Goal: Check status: Check status

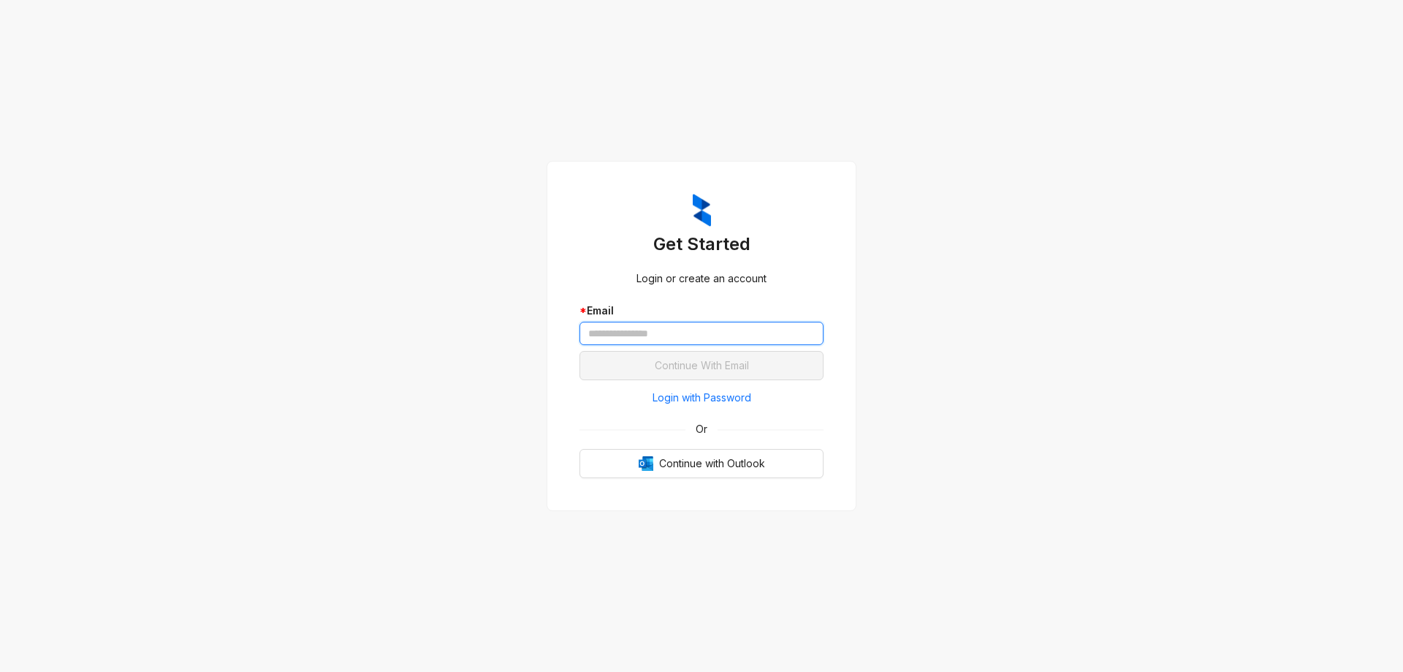
click at [647, 335] on input "text" at bounding box center [701, 333] width 244 height 23
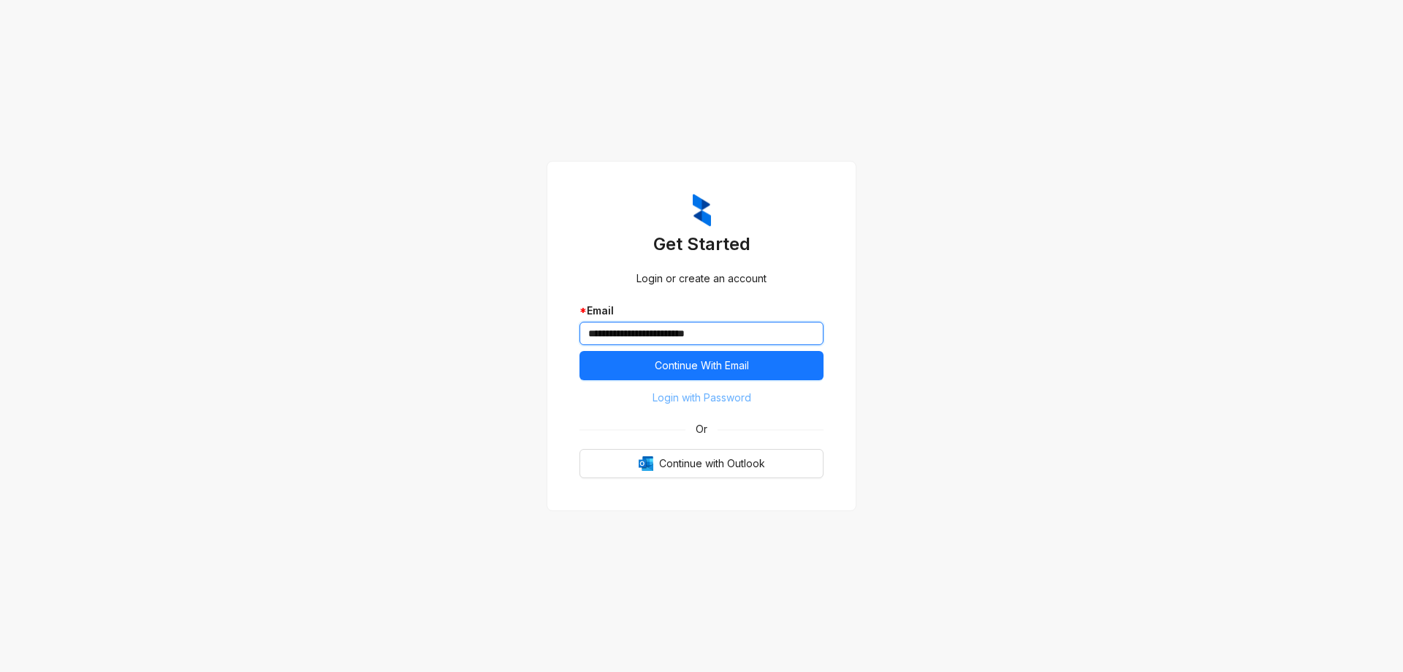
type input "**********"
click at [676, 392] on span "Login with Password" at bounding box center [702, 397] width 99 height 16
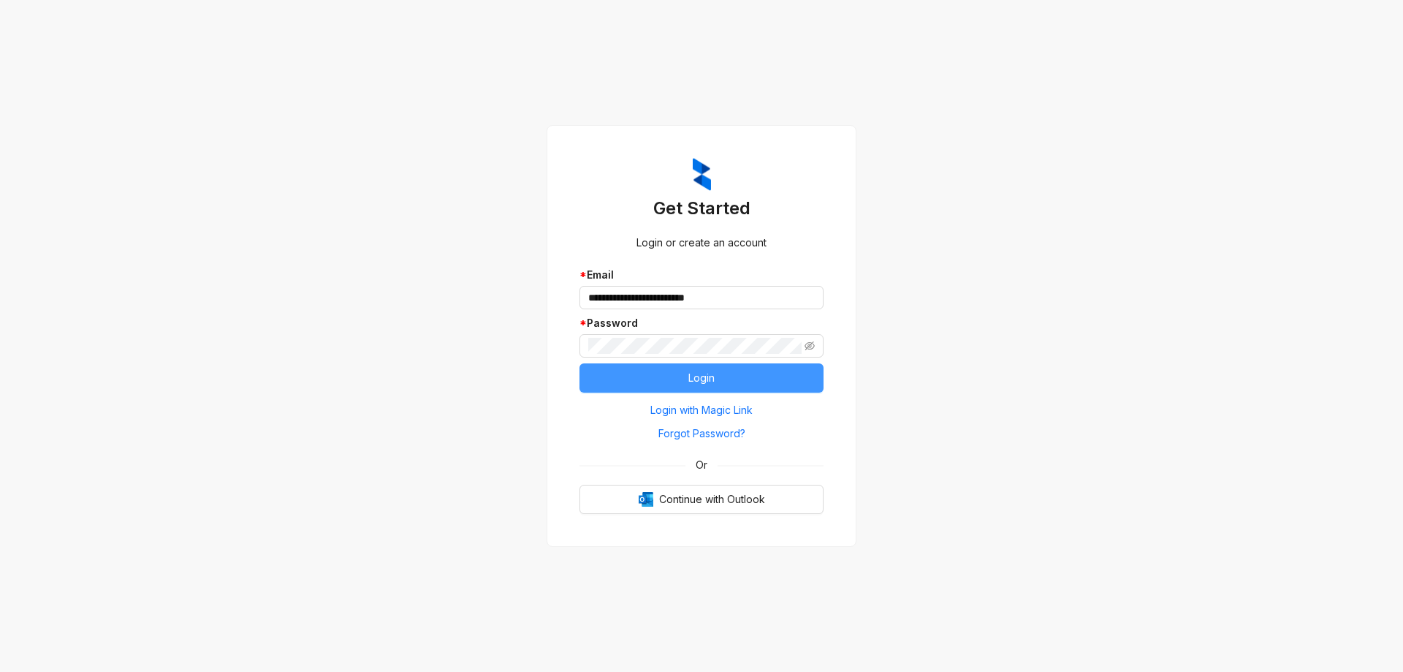
click at [657, 370] on button "Login" at bounding box center [701, 377] width 244 height 29
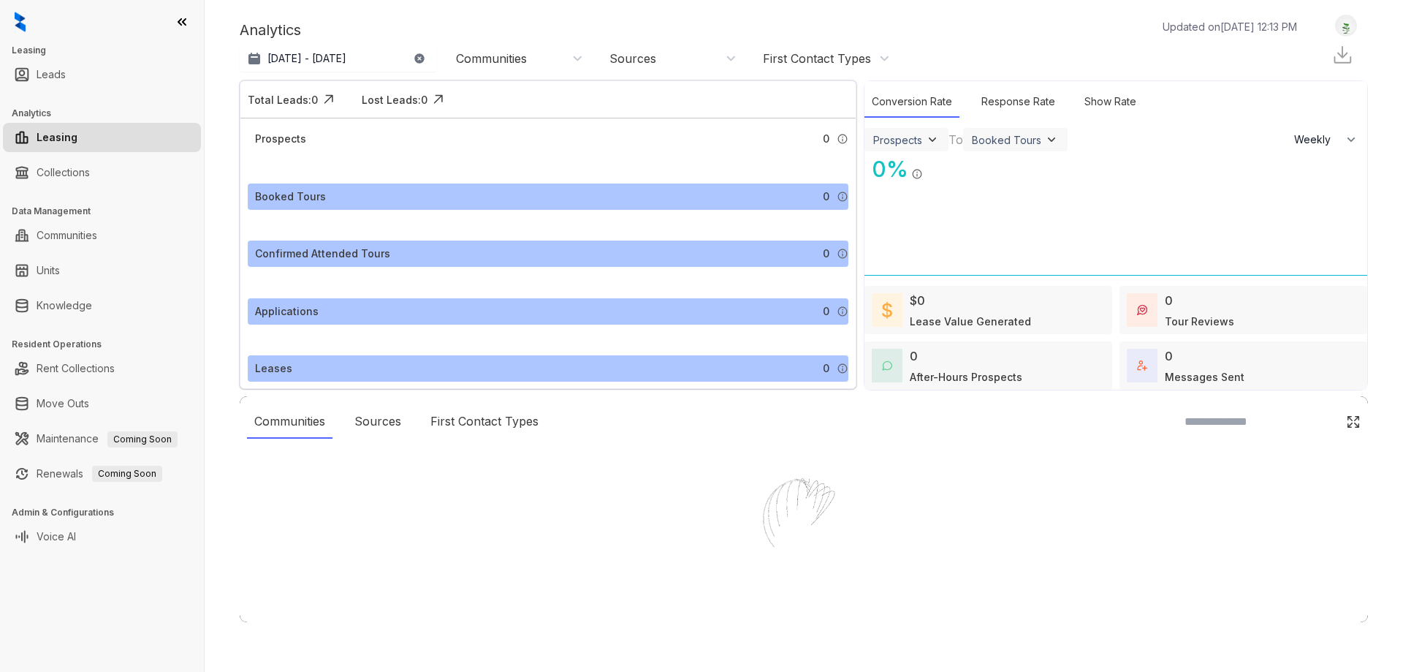
select select "******"
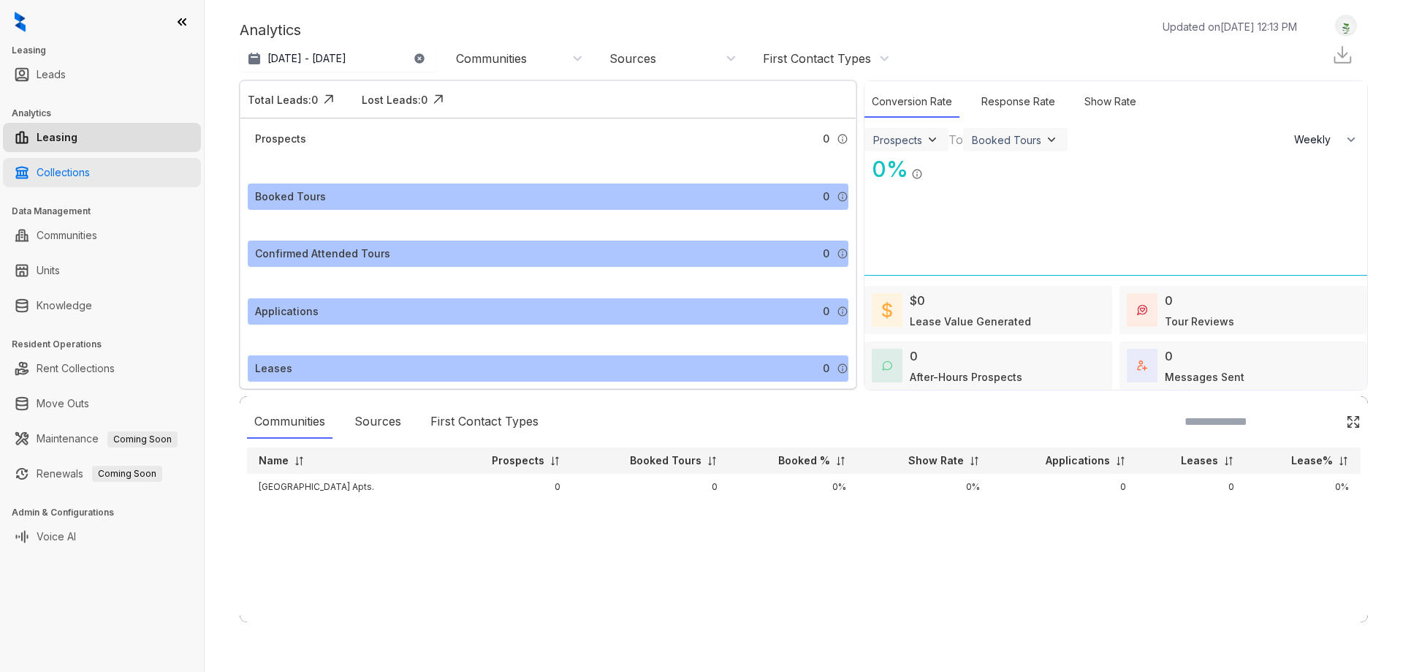
click at [90, 175] on link "Collections" at bounding box center [63, 172] width 53 height 29
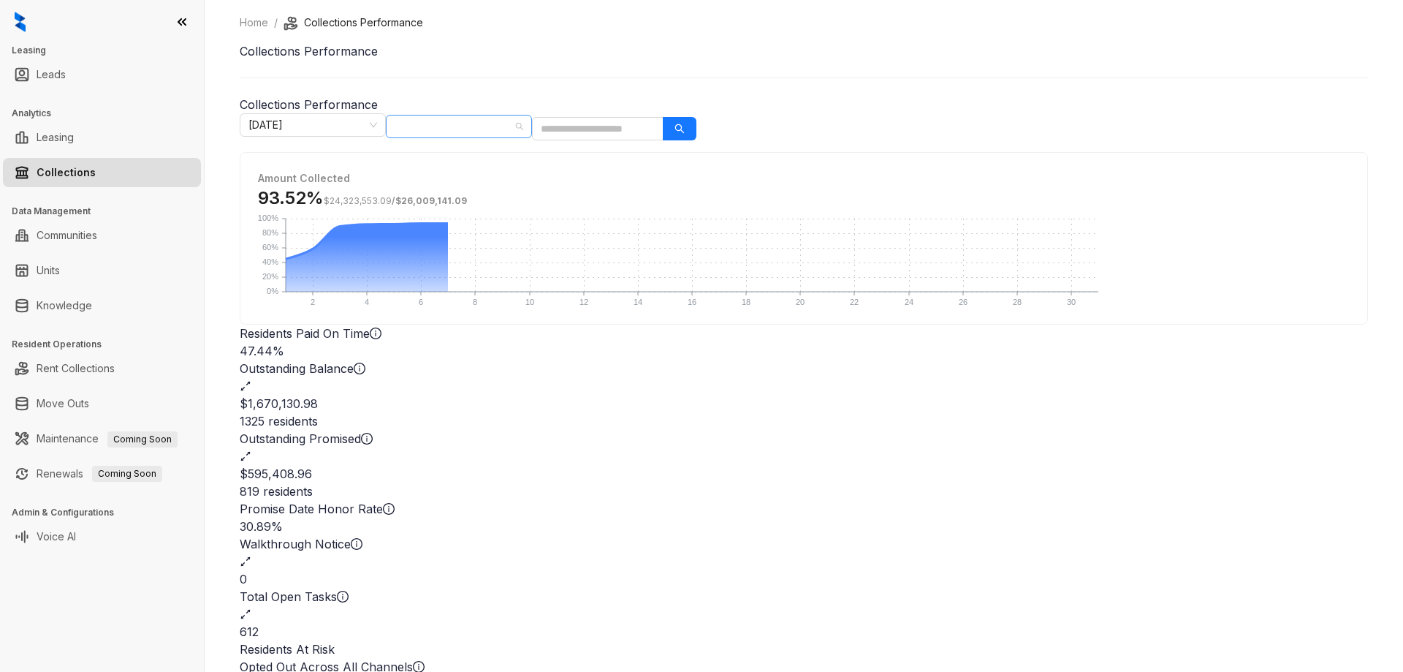
click at [532, 125] on div "All Communities" at bounding box center [459, 126] width 146 height 23
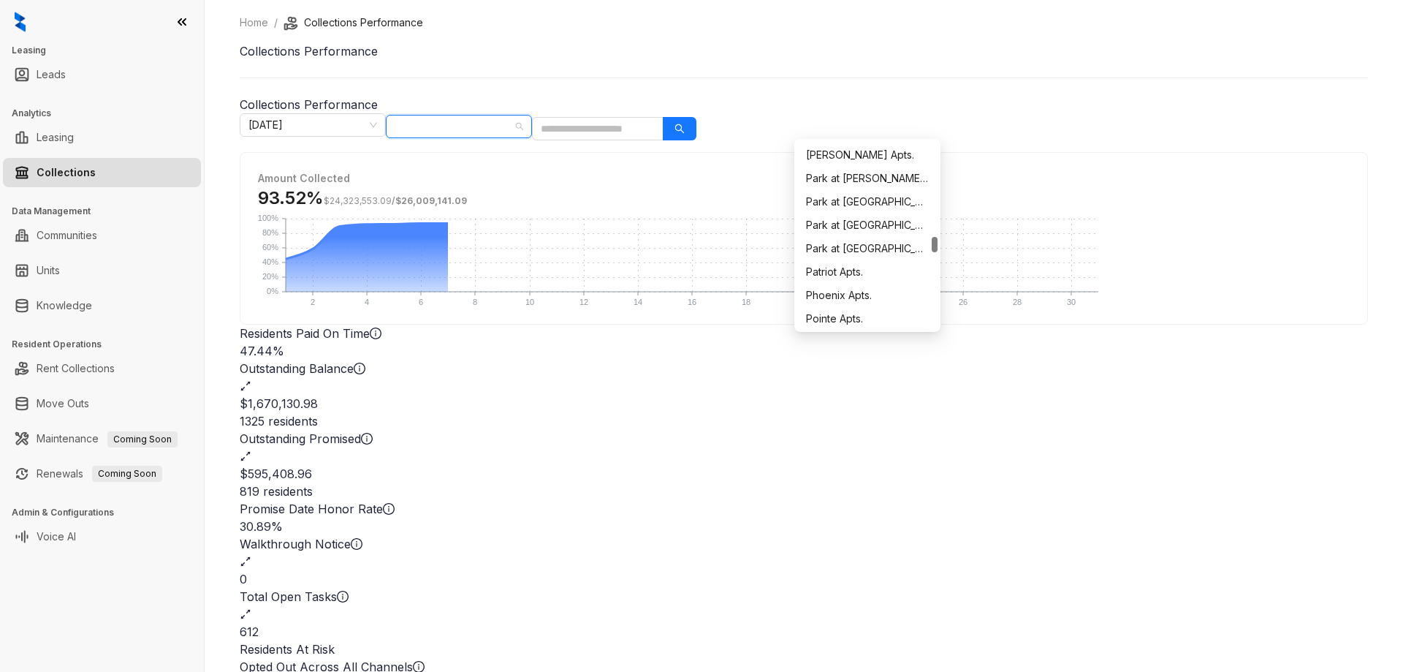
scroll to position [1237, 0]
click at [881, 273] on div "Prairie Springs Apartments" at bounding box center [867, 273] width 123 height 16
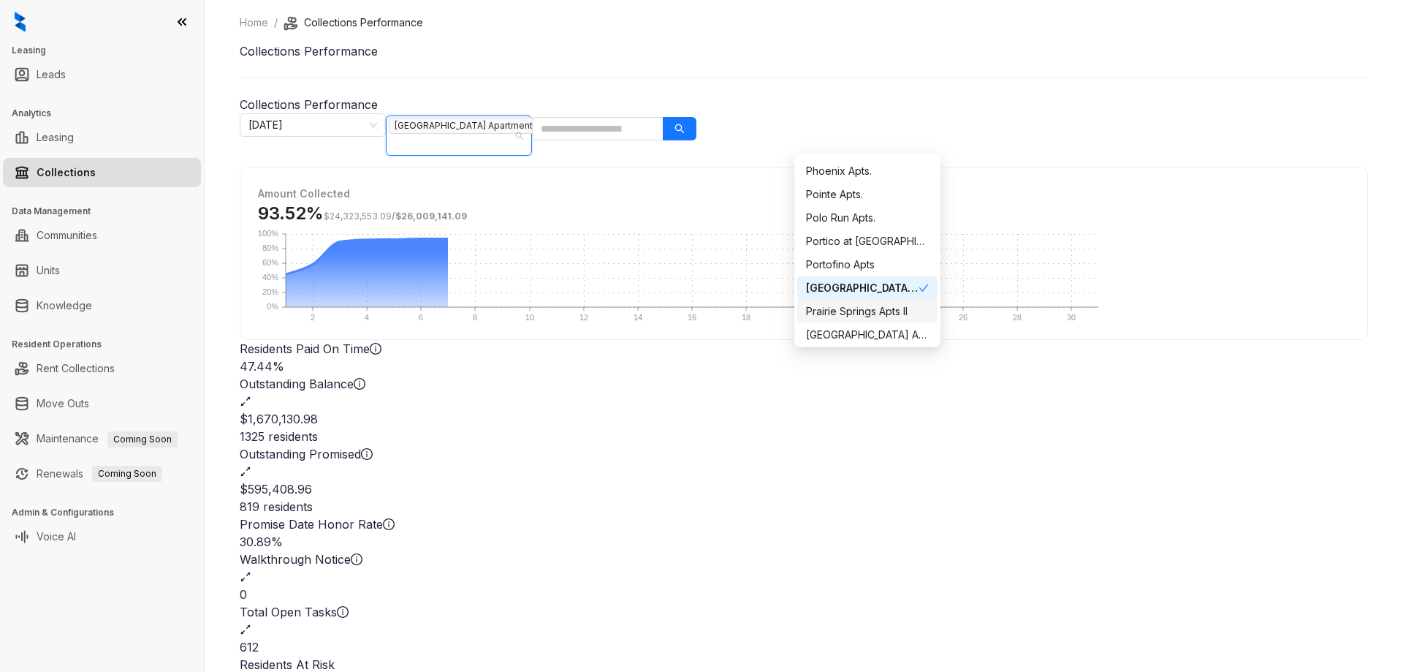
click at [865, 309] on div "Prairie Springs Apts II" at bounding box center [867, 311] width 123 height 16
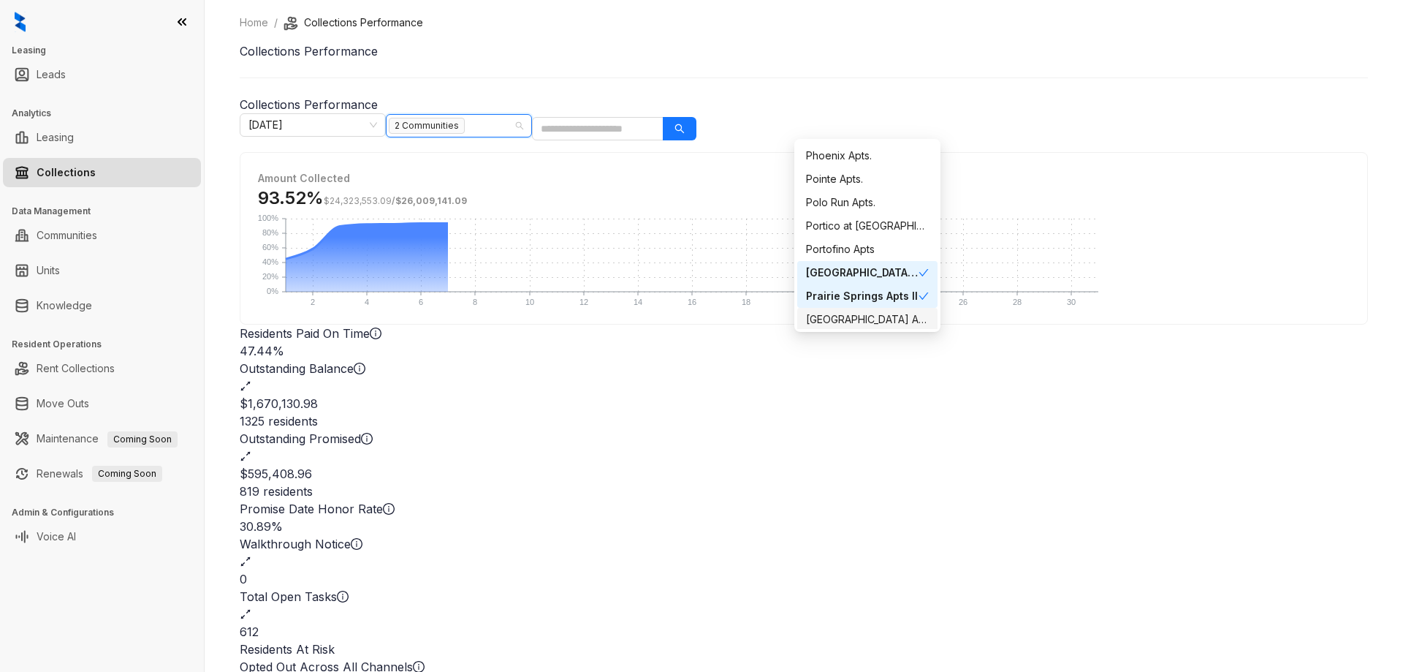
click at [863, 319] on div "Prairie Springs Apts." at bounding box center [867, 319] width 123 height 16
click at [685, 127] on icon "search" at bounding box center [679, 128] width 10 height 10
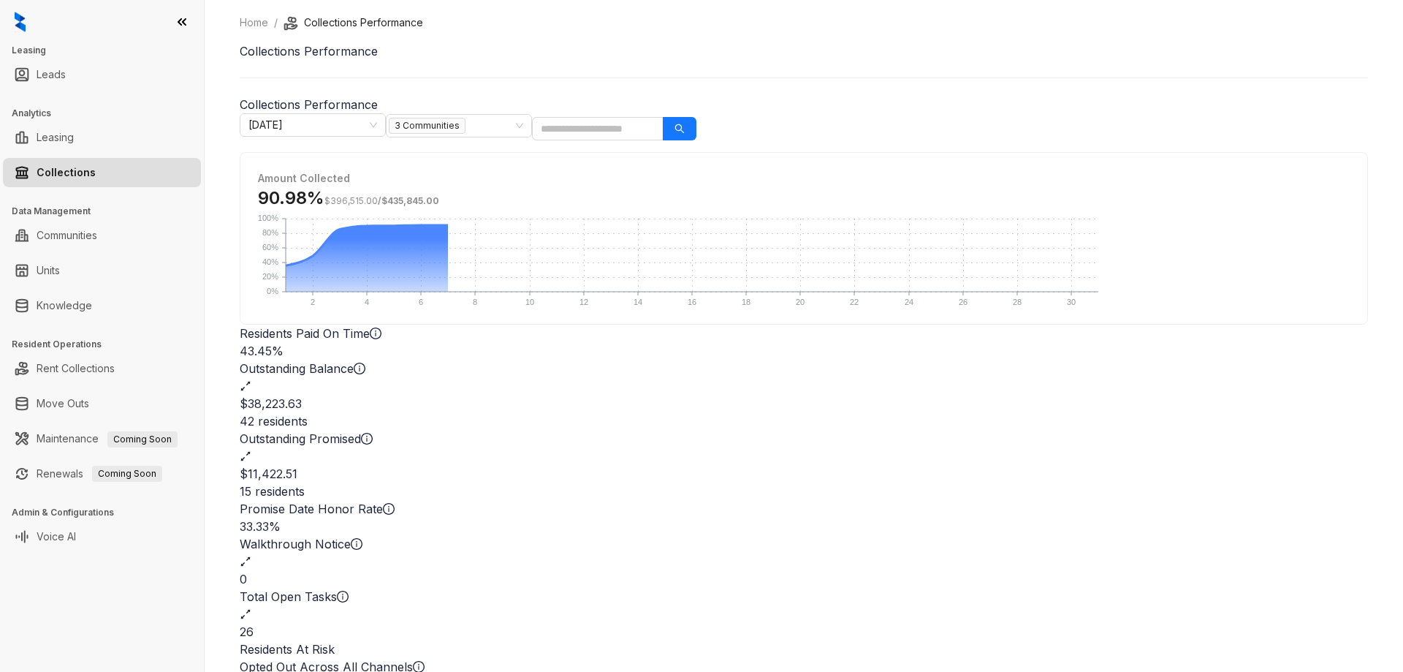
click at [891, 465] on h2 "$11,422.51" at bounding box center [804, 474] width 1128 height 18
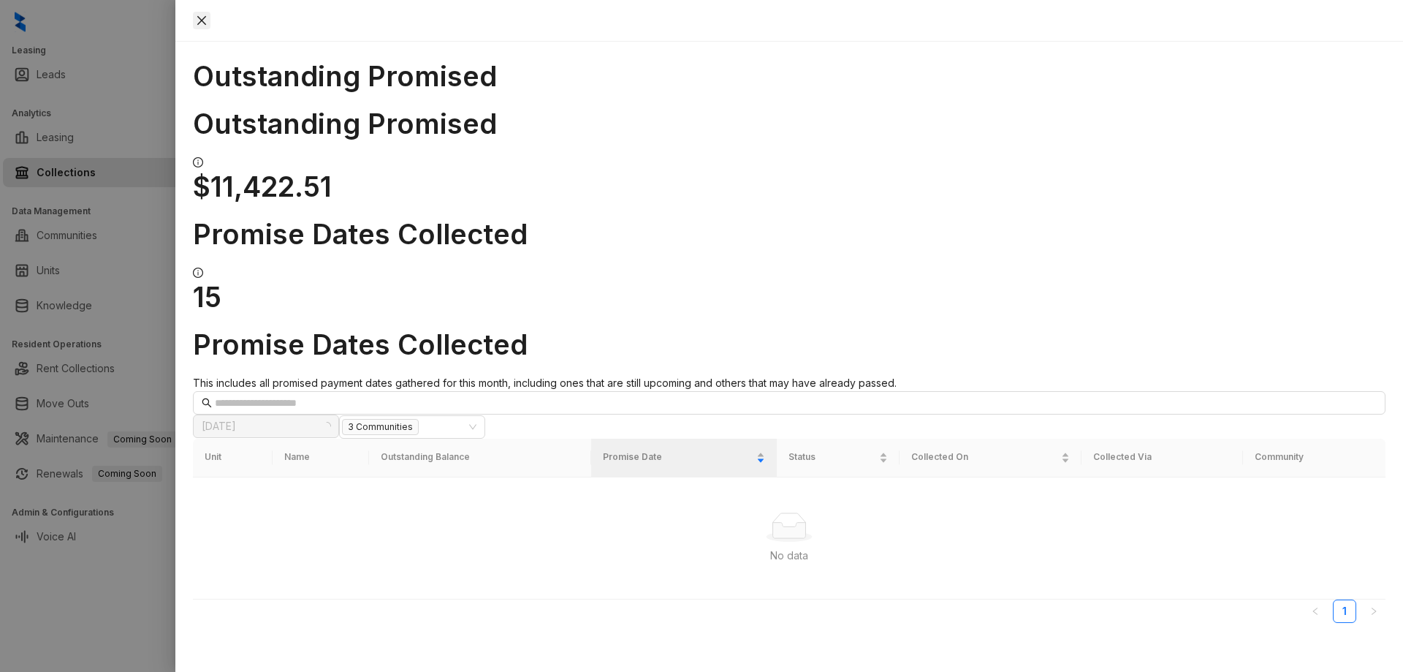
click at [206, 19] on icon "close" at bounding box center [201, 20] width 9 height 9
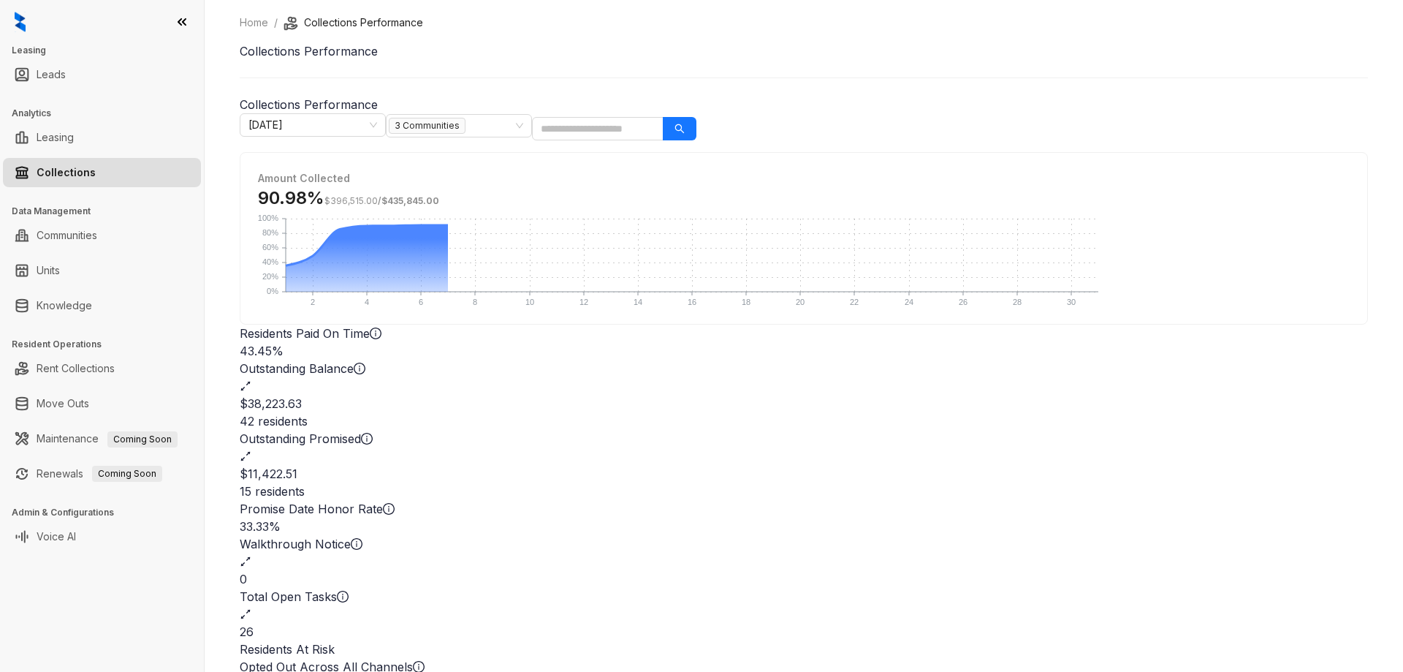
click at [647, 395] on h2 "$38,223.63" at bounding box center [804, 404] width 1128 height 18
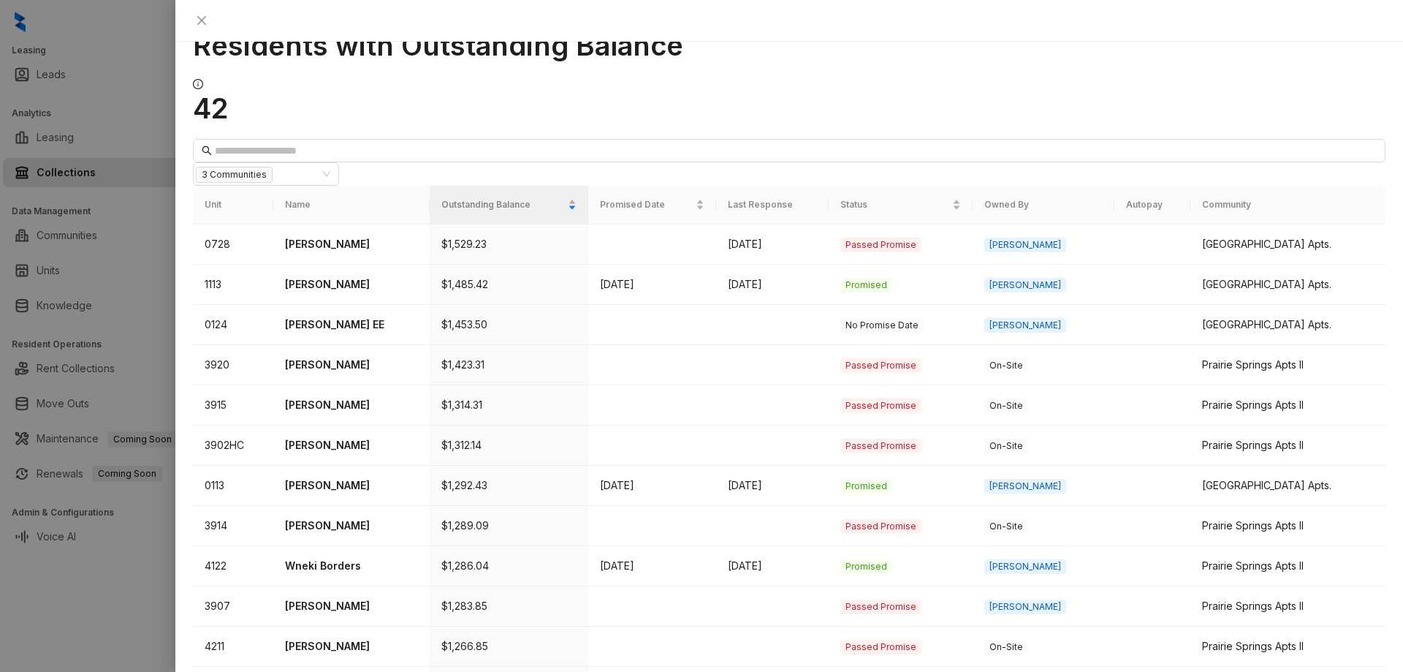
scroll to position [208, 0]
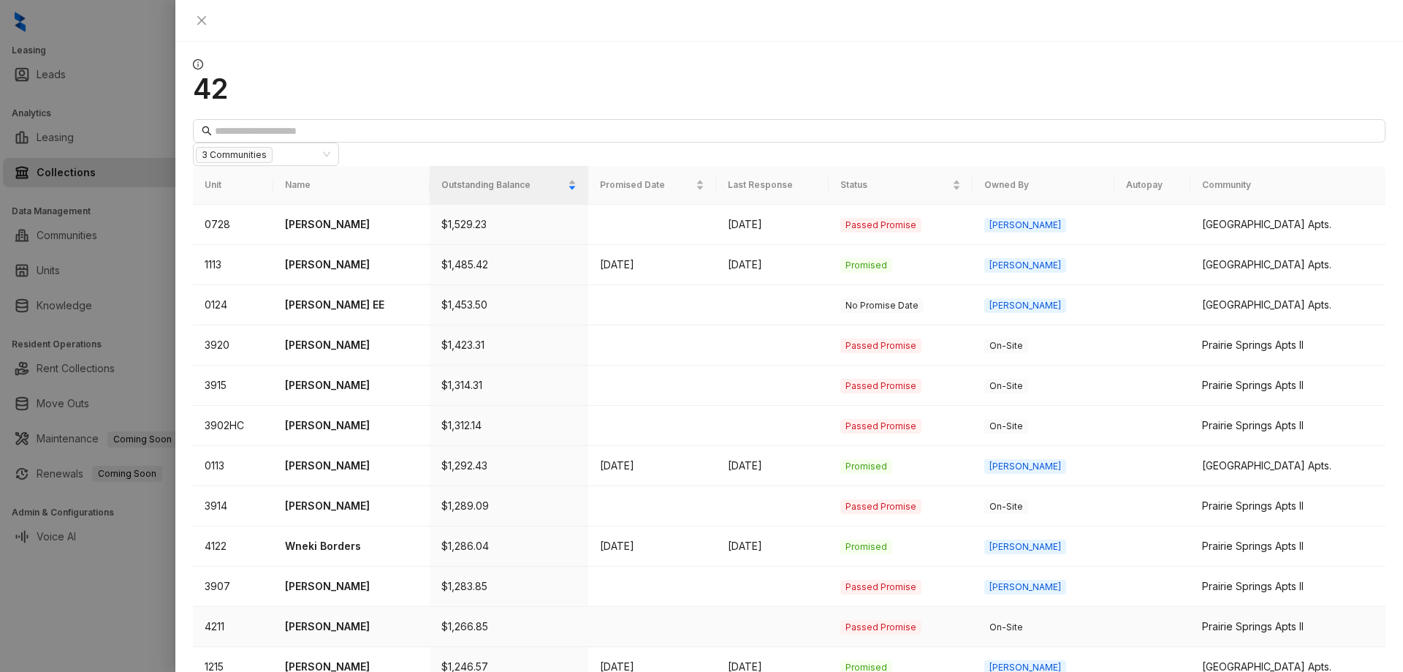
click at [665, 607] on td at bounding box center [652, 627] width 128 height 40
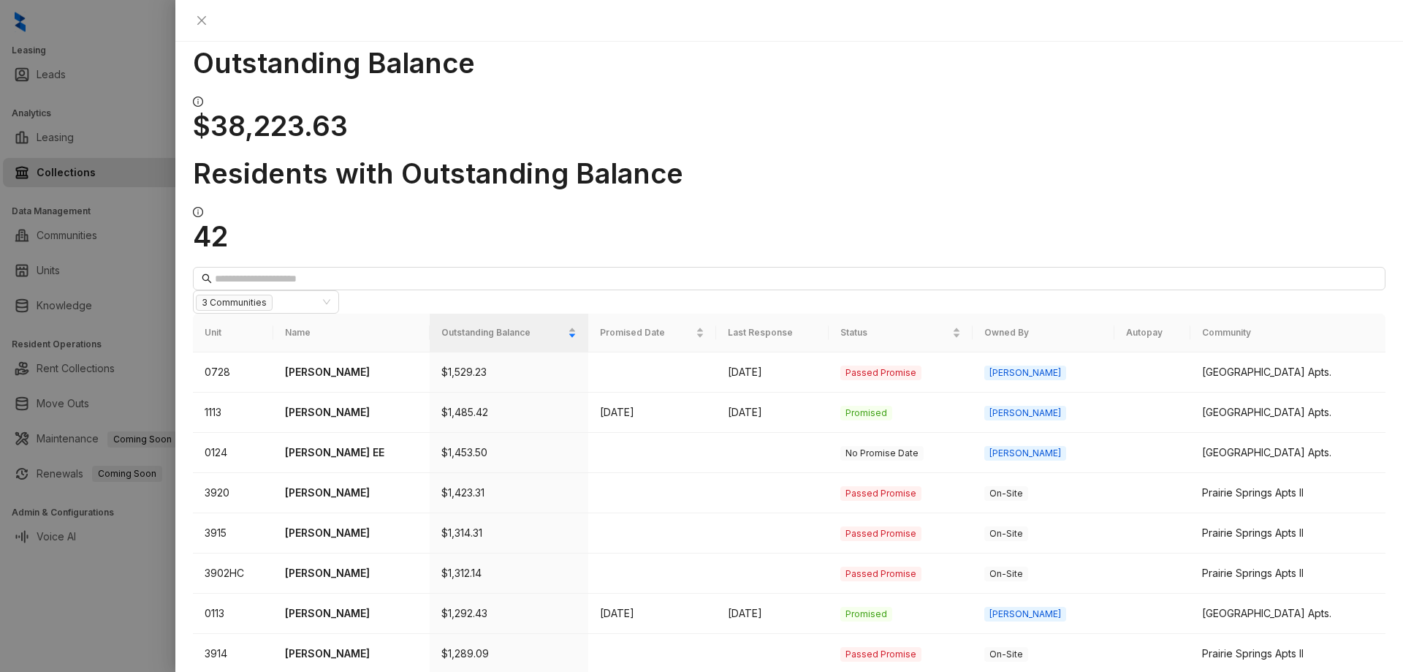
scroll to position [0, 0]
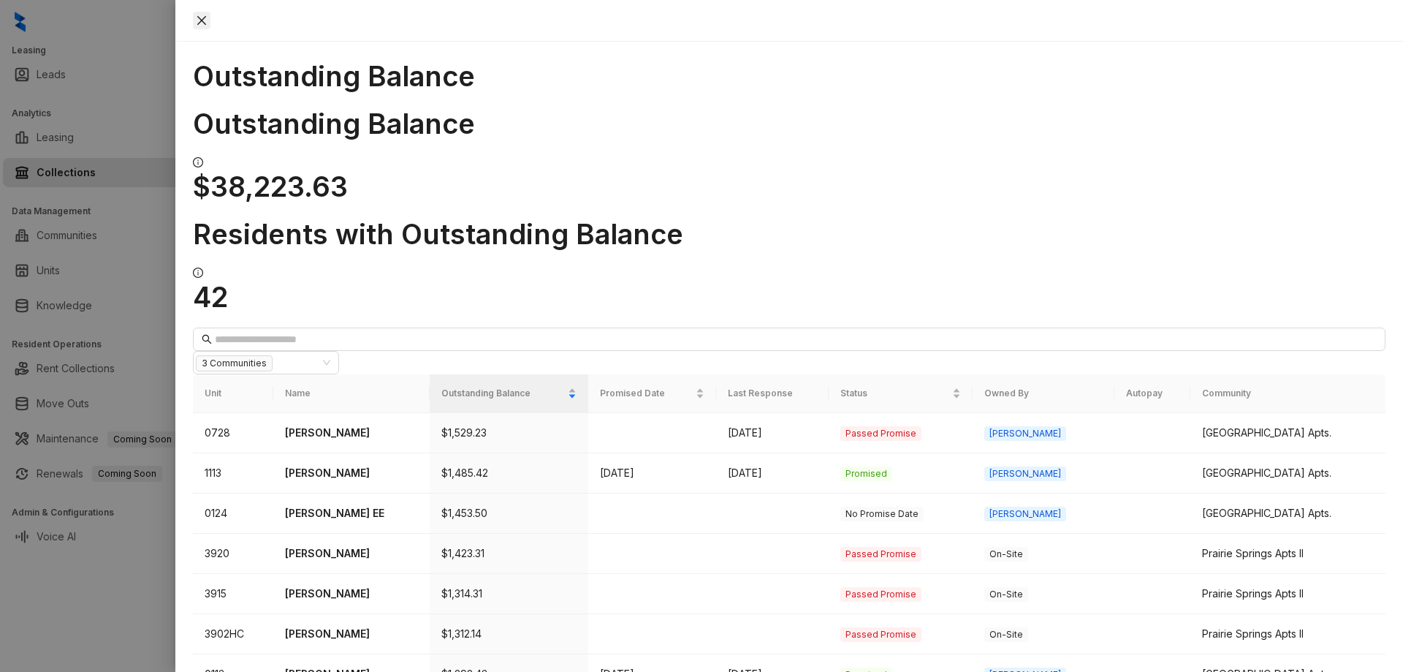
click at [208, 15] on icon "close" at bounding box center [202, 21] width 12 height 12
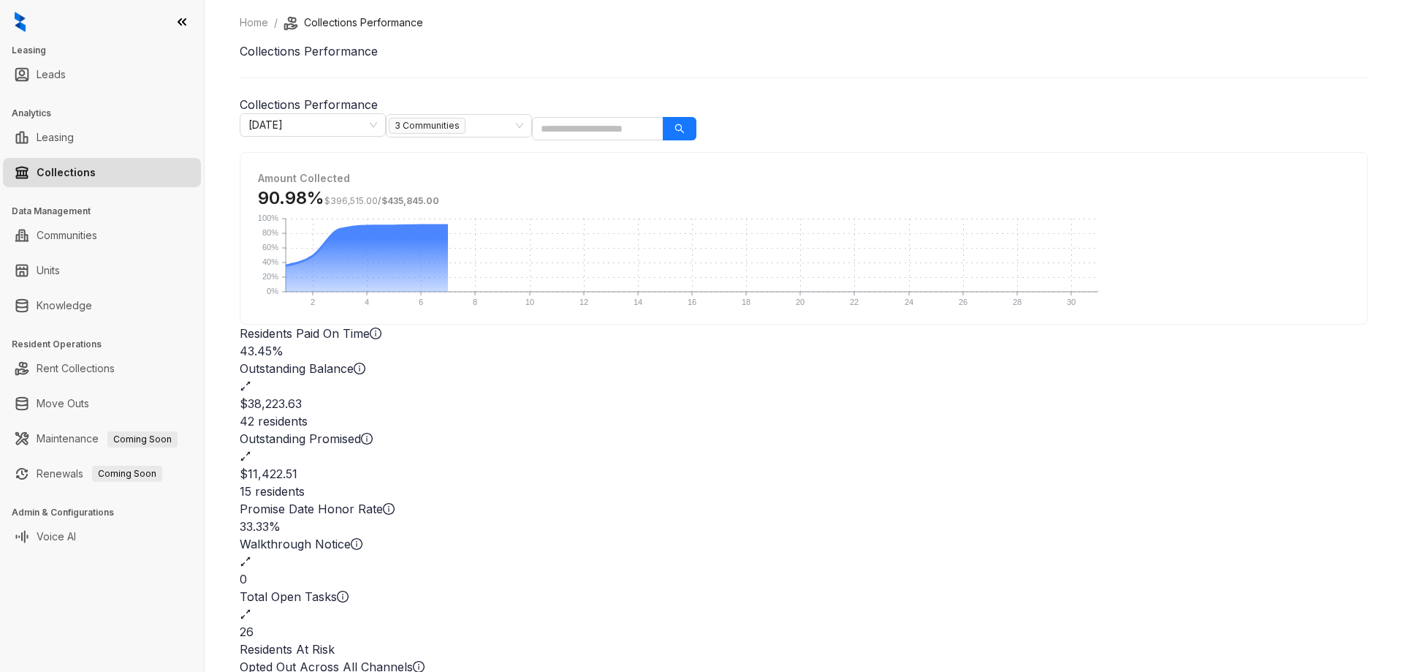
click at [883, 465] on h2 "$11,422.51" at bounding box center [804, 474] width 1128 height 18
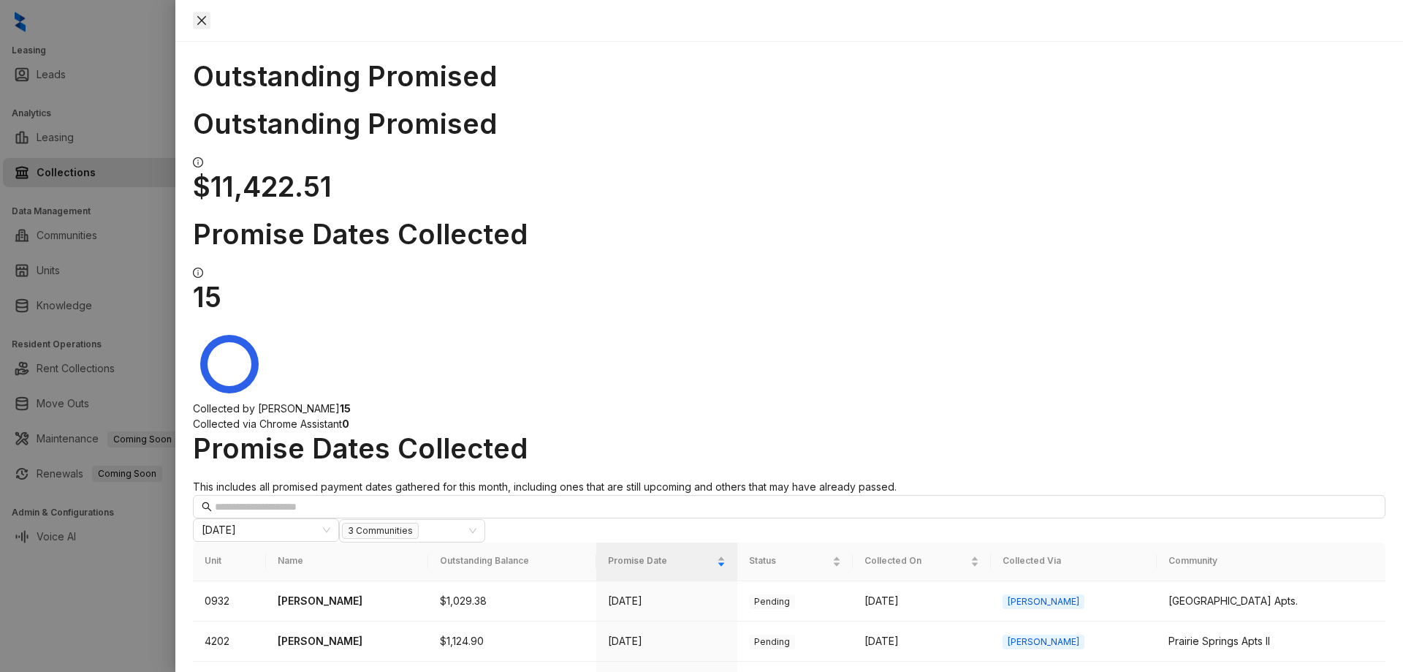
click at [206, 18] on icon "close" at bounding box center [201, 20] width 9 height 9
